Goal: Find contact information: Find contact information

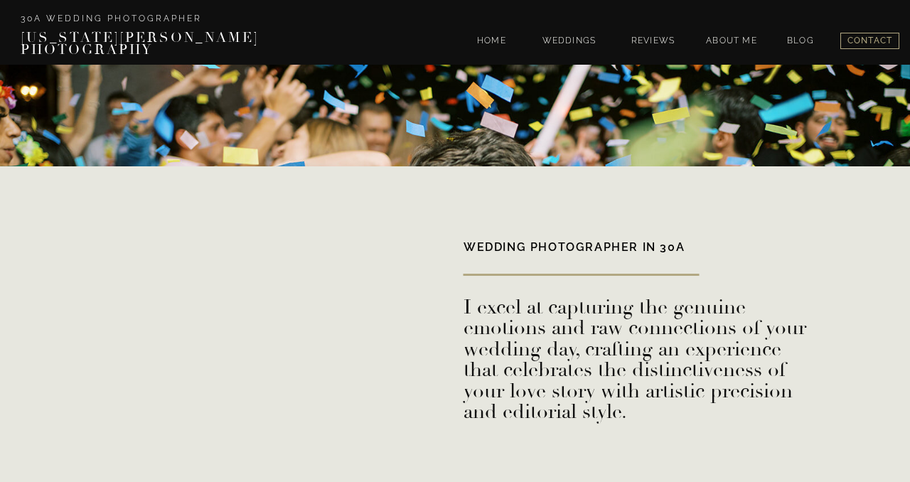
scroll to position [3286, 0]
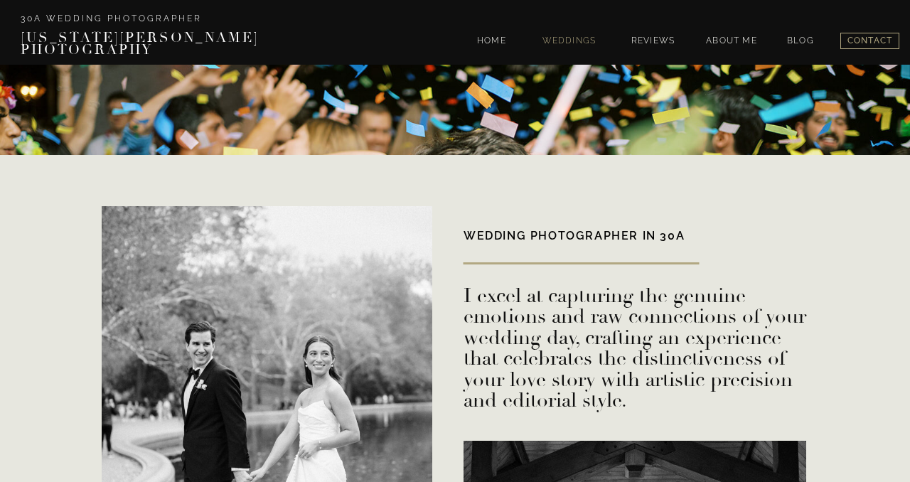
click at [545, 41] on nav "WEDDINGS" at bounding box center [569, 42] width 62 height 12
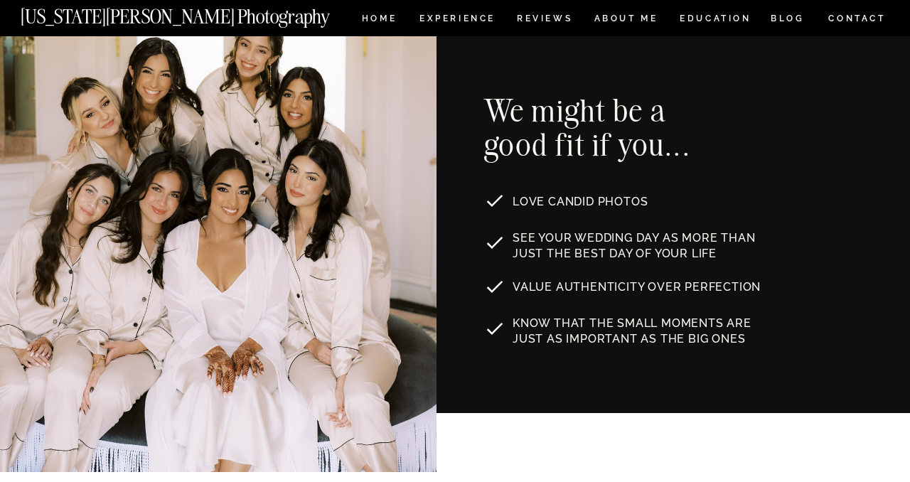
scroll to position [771, 0]
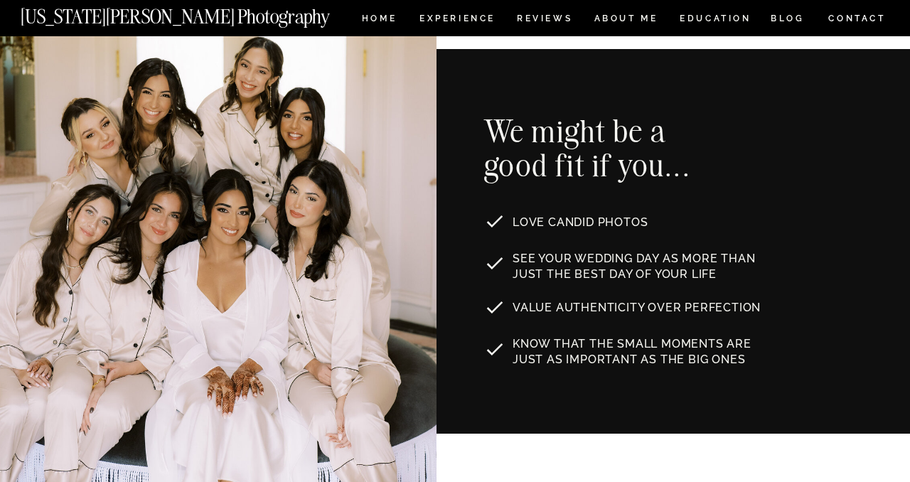
click at [857, 25] on nav "CONTACT" at bounding box center [857, 19] width 59 height 16
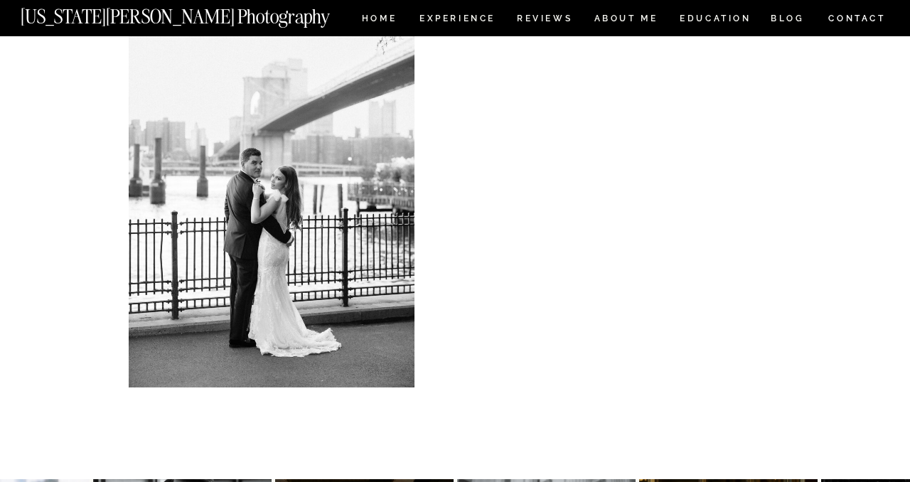
scroll to position [459, 0]
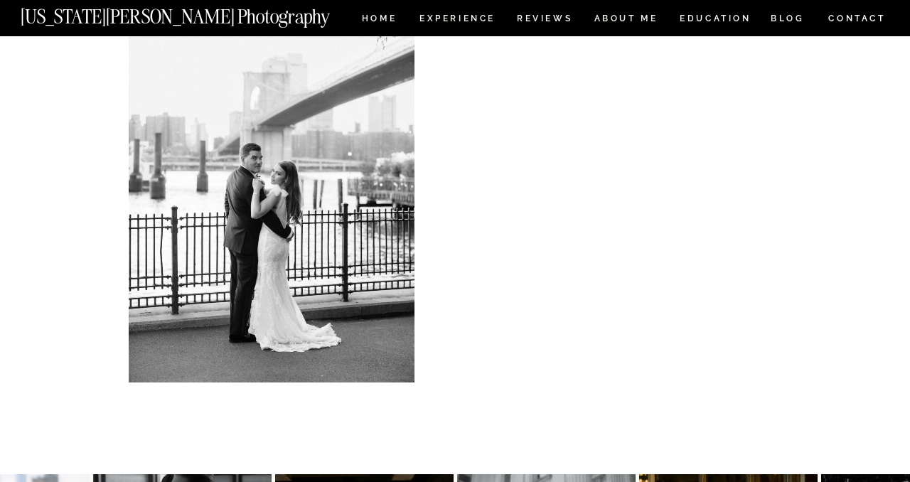
click at [373, 17] on nav "[US_STATE][PERSON_NAME] Photography" at bounding box center [199, 13] width 357 height 12
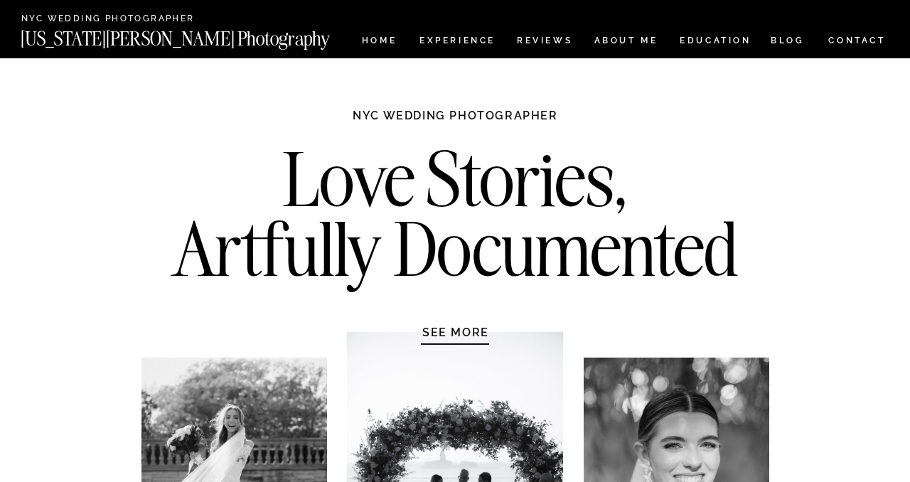
click at [856, 41] on nav "CONTACT" at bounding box center [857, 41] width 59 height 16
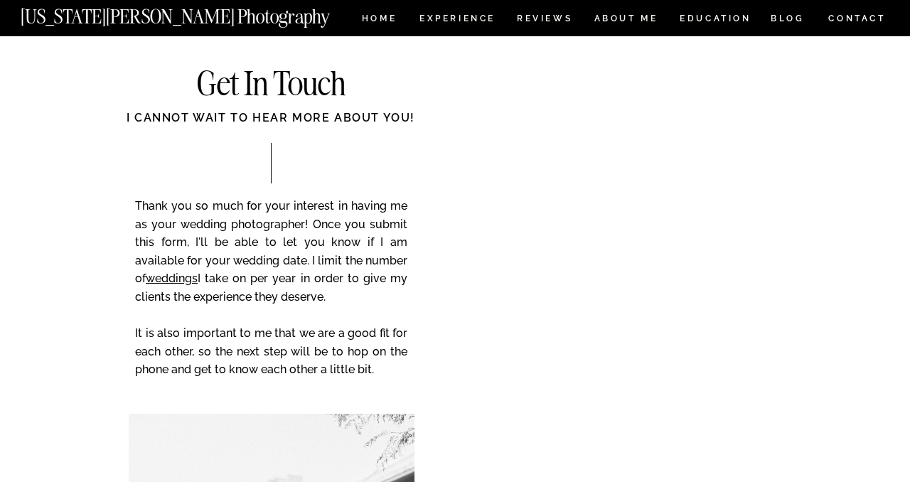
scroll to position [40, 0]
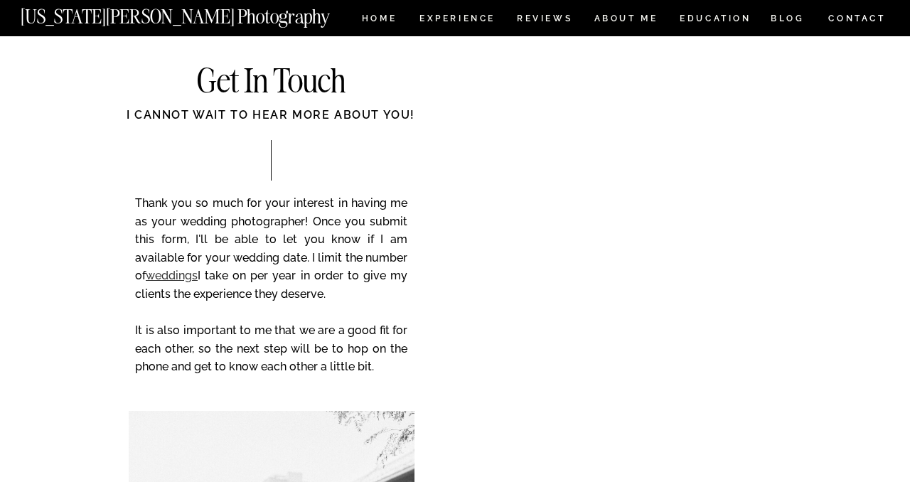
click at [180, 275] on link "weddings" at bounding box center [172, 276] width 52 height 14
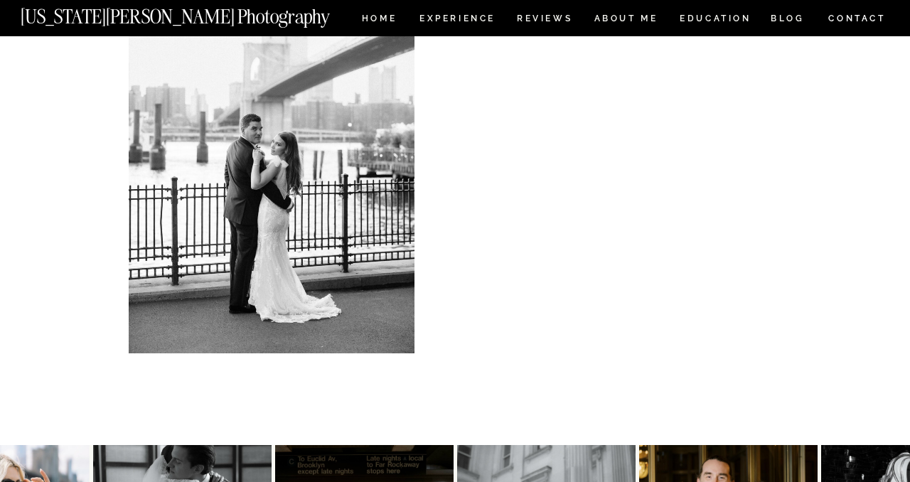
scroll to position [460, 0]
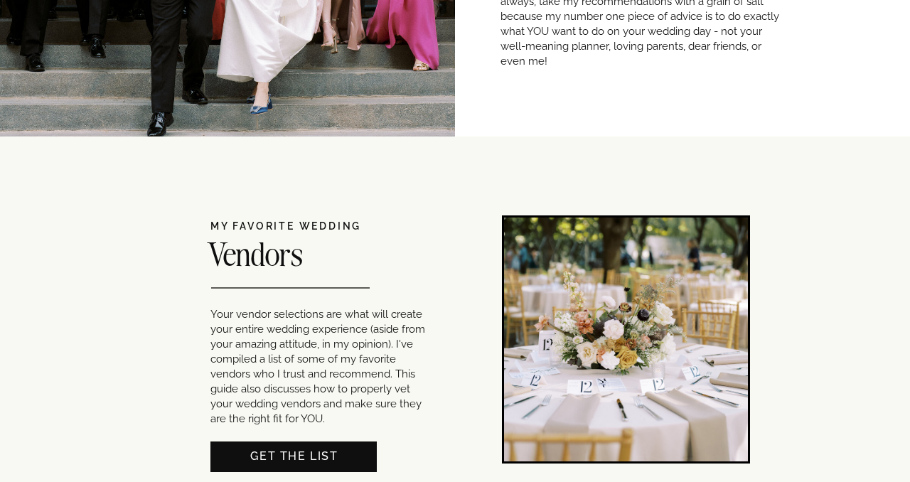
scroll to position [914, 0]
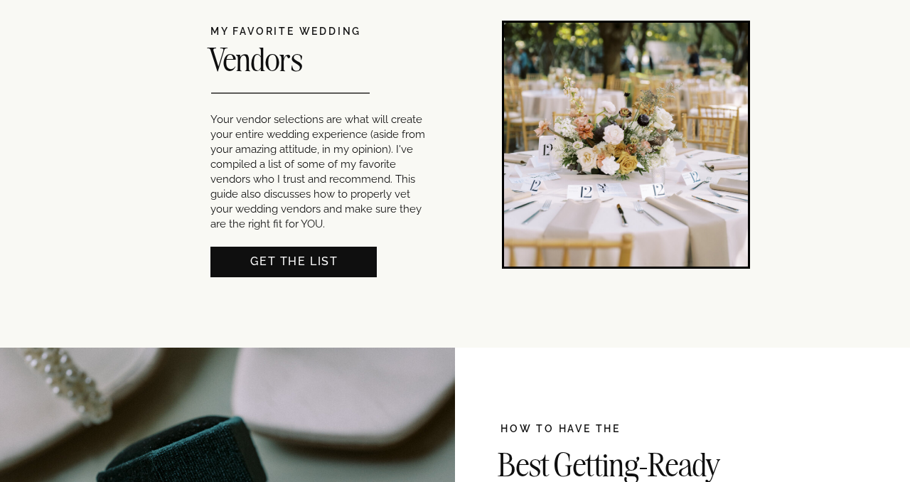
click at [309, 267] on nav "Get THE LIST" at bounding box center [294, 260] width 166 height 15
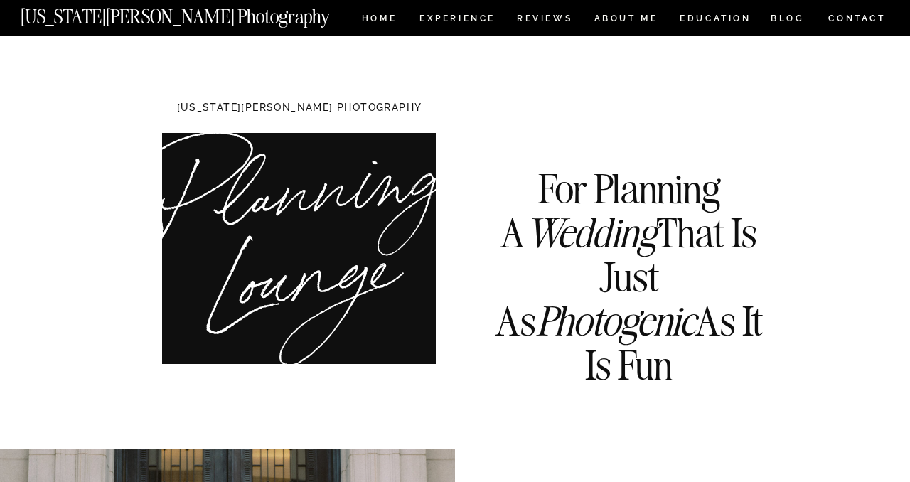
click at [859, 23] on nav "CONTACT" at bounding box center [857, 19] width 59 height 16
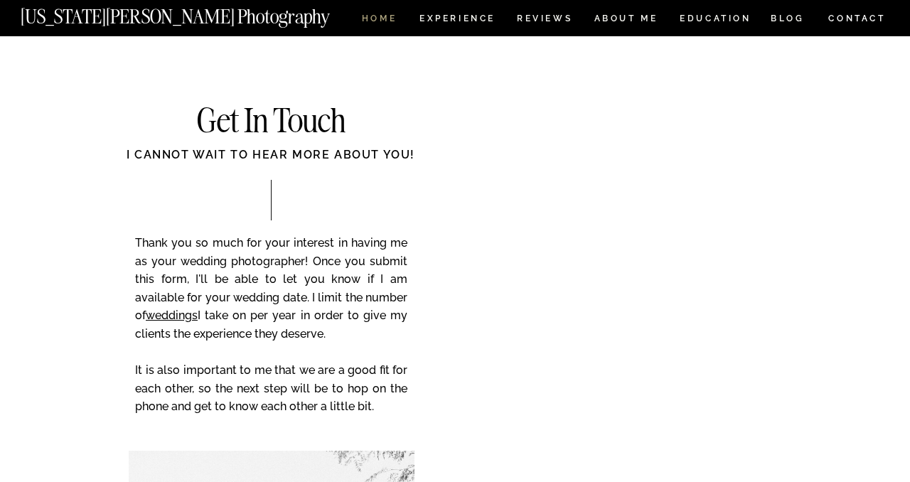
click at [374, 19] on nav "HOME" at bounding box center [379, 20] width 41 height 12
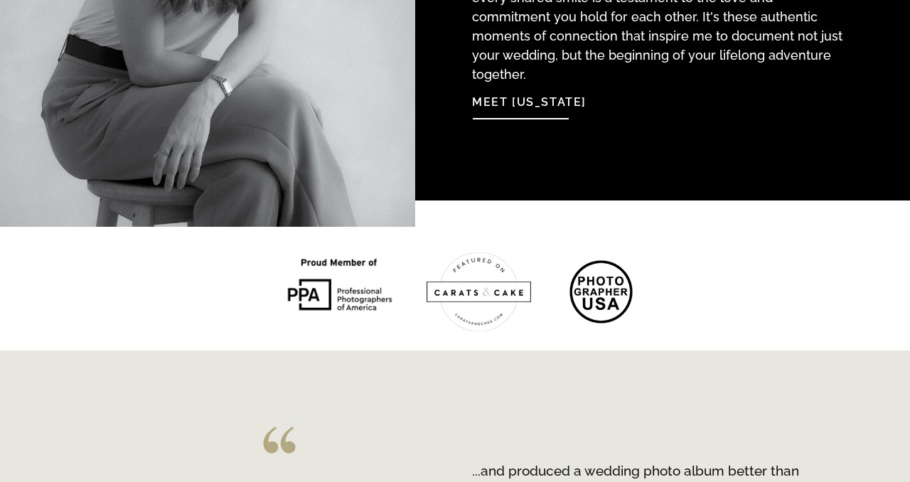
scroll to position [1857, 0]
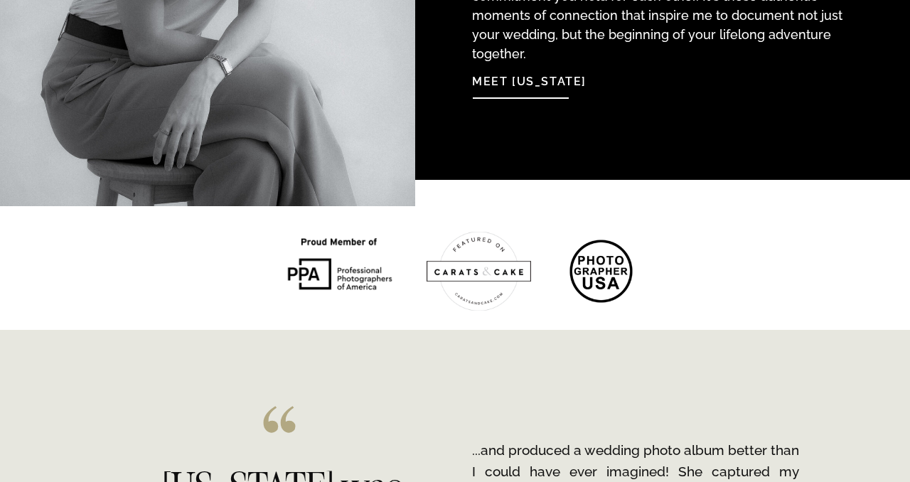
click at [532, 83] on nav "Meet [US_STATE]" at bounding box center [549, 78] width 154 height 31
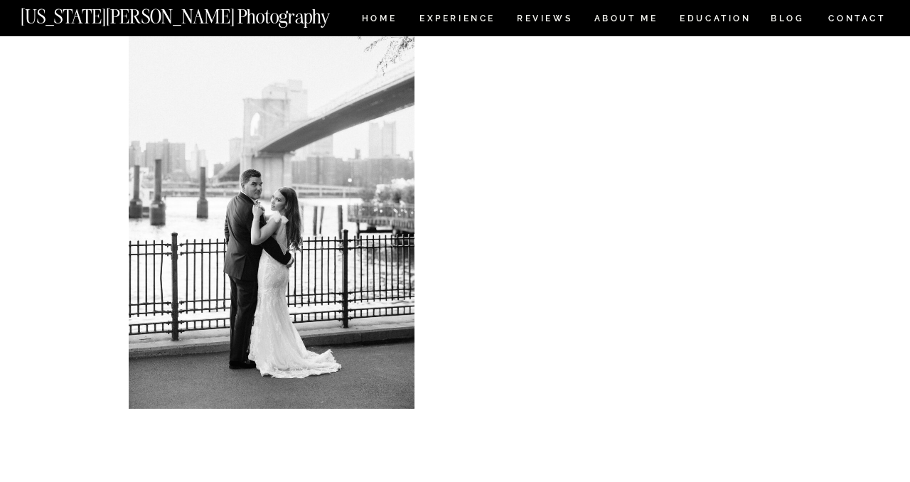
scroll to position [3192, 0]
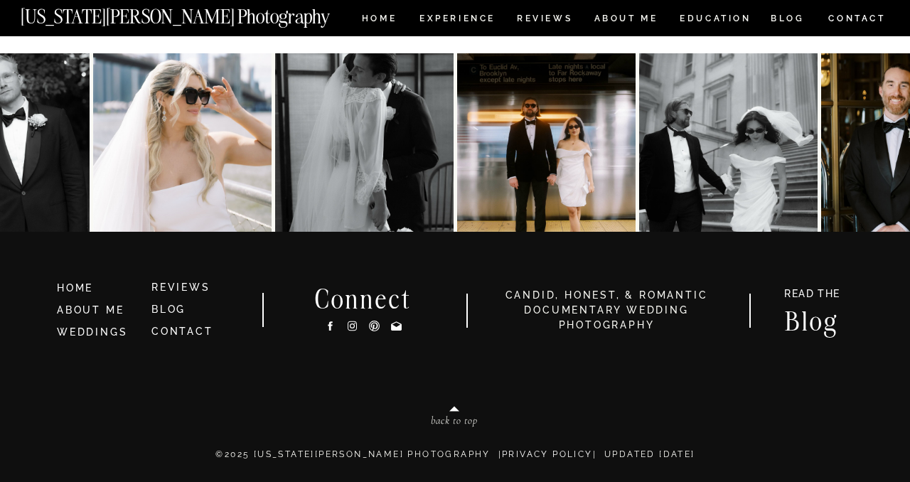
click at [83, 287] on h3 "HOME" at bounding box center [98, 289] width 83 height 16
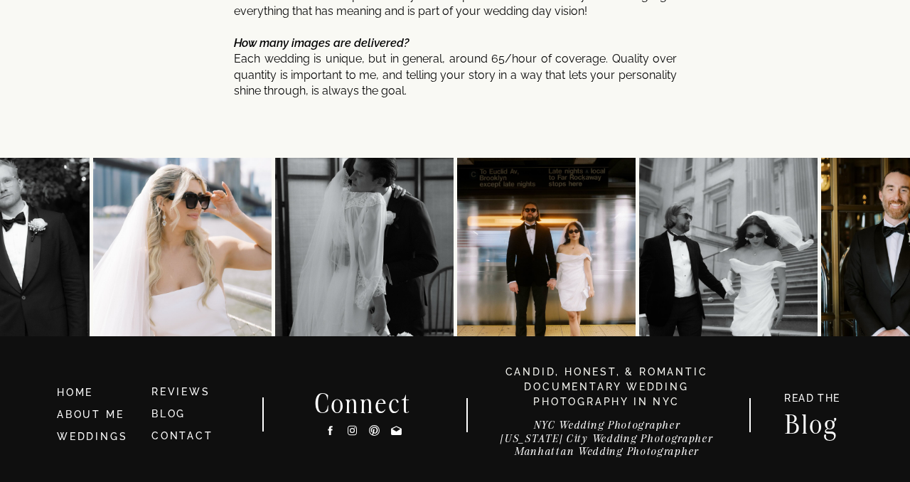
scroll to position [7632, 0]
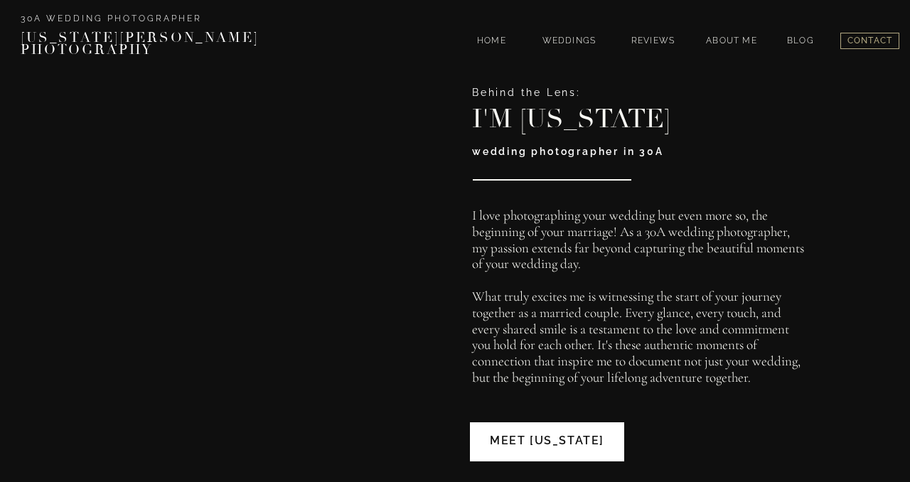
scroll to position [1805, 0]
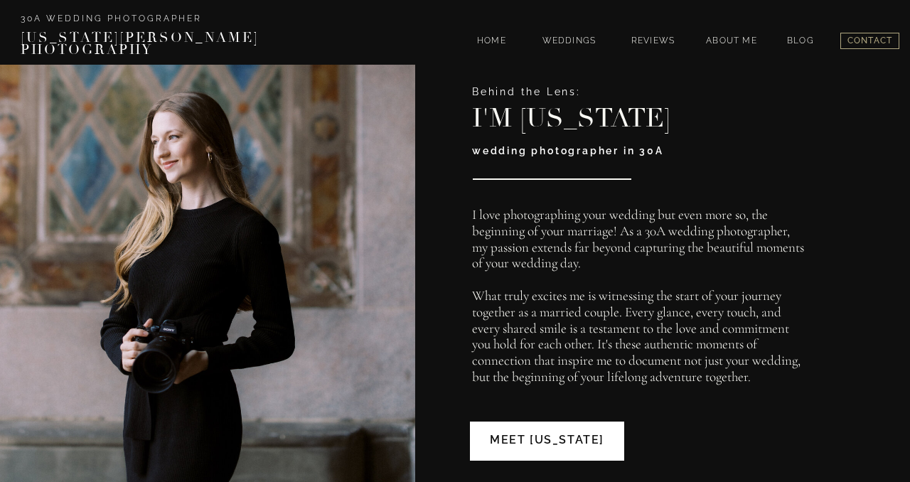
click at [556, 437] on nav "Meet [US_STATE]" at bounding box center [547, 441] width 154 height 39
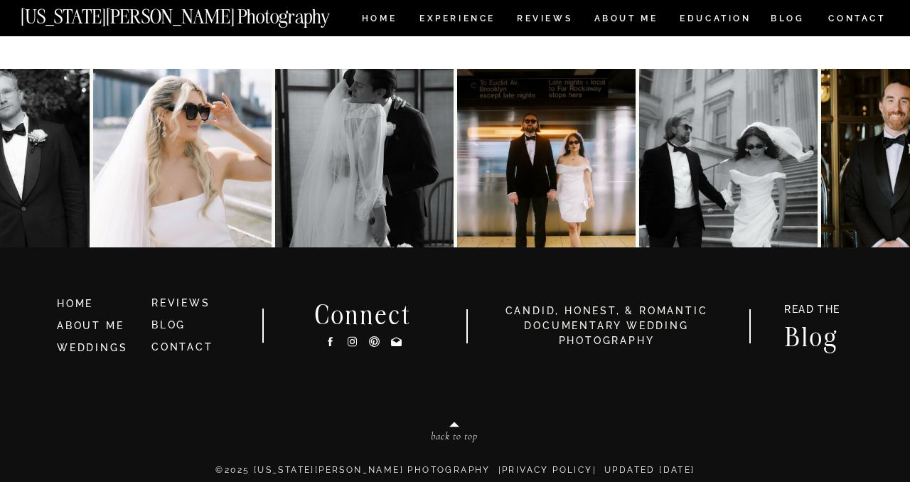
scroll to position [3188, 0]
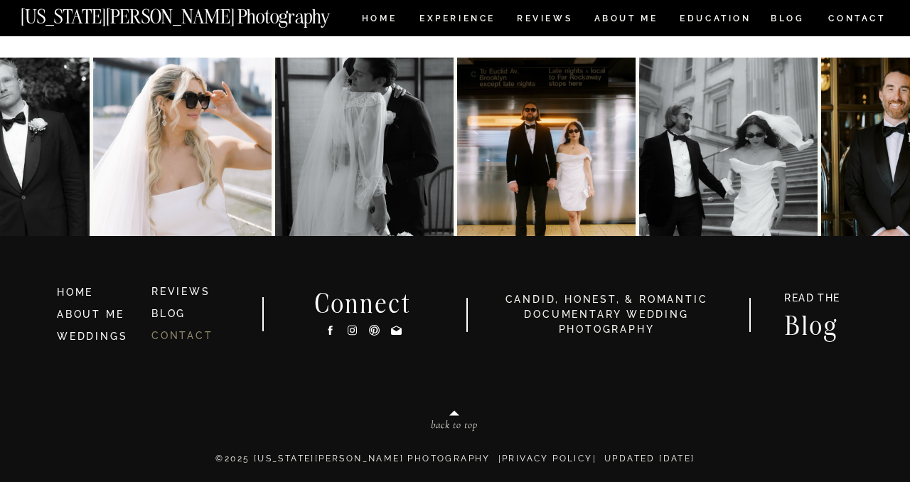
click at [192, 338] on link "CONTACT" at bounding box center [183, 335] width 62 height 11
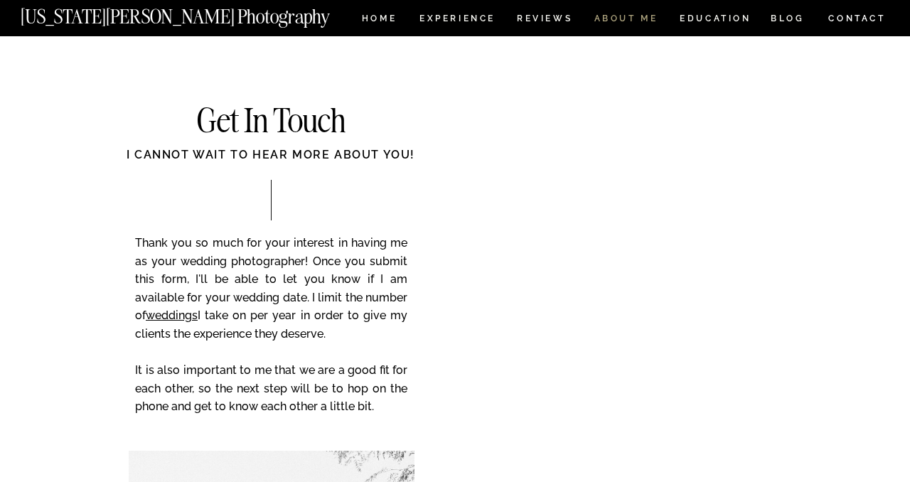
click at [622, 19] on nav "ABOUT ME" at bounding box center [626, 20] width 65 height 12
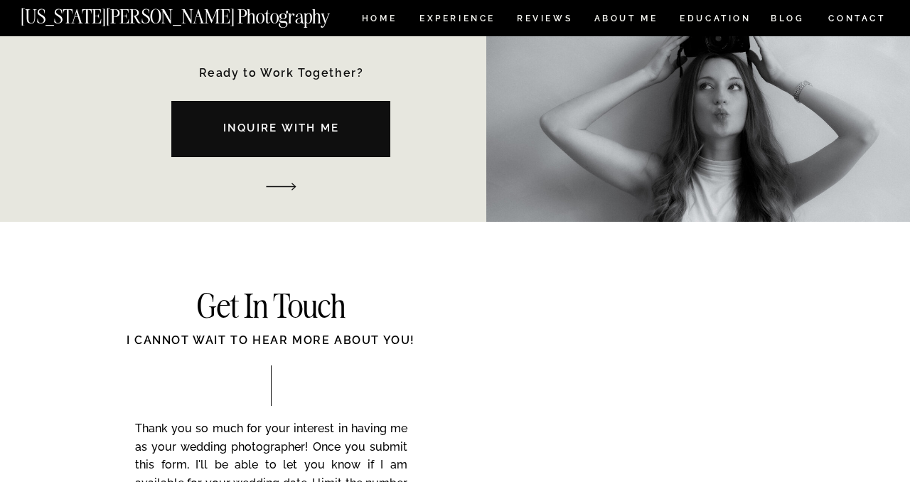
scroll to position [2130, 0]
